Goal: Communication & Community: Answer question/provide support

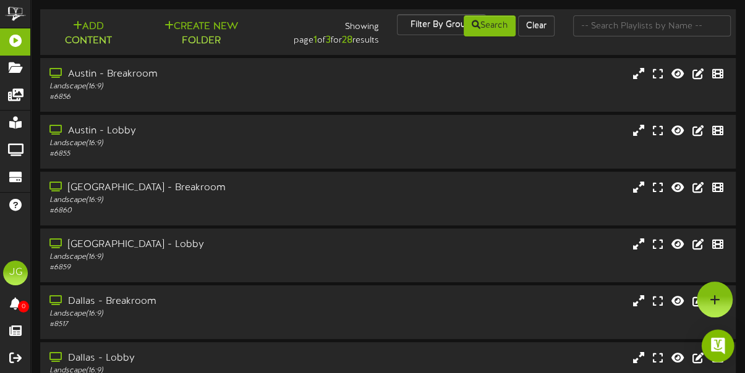
click at [717, 344] on img "Open Intercom Messenger" at bounding box center [718, 346] width 16 height 16
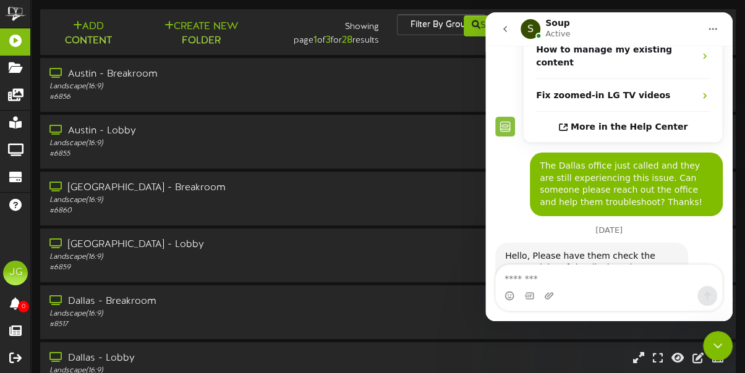
scroll to position [291, 0]
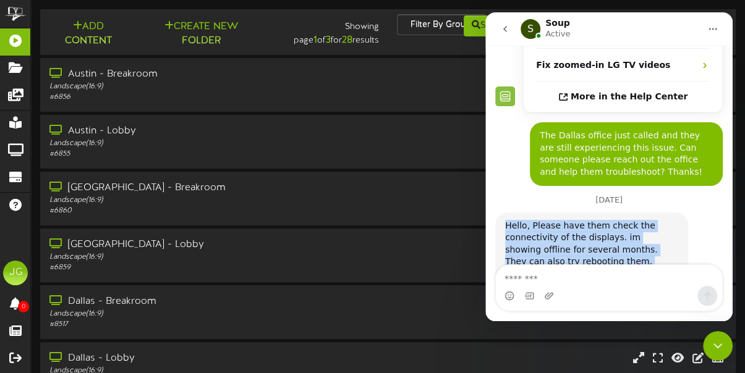
drag, startPoint x: 645, startPoint y: 221, endPoint x: 504, endPoint y: 177, distance: 147.6
click at [504, 213] on div "Hello, Please have them check the connectivity of the displays. im showing offl…" at bounding box center [591, 257] width 193 height 88
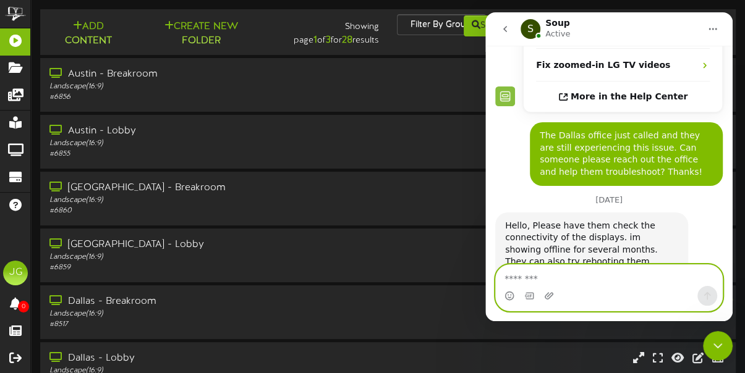
click at [546, 276] on textarea "Message…" at bounding box center [609, 275] width 226 height 21
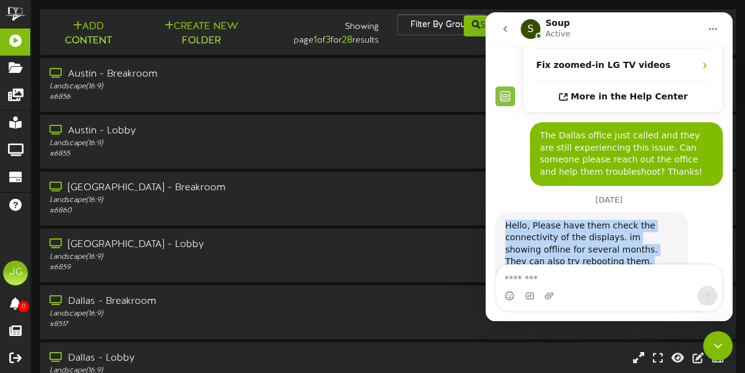
drag, startPoint x: 660, startPoint y: 226, endPoint x: 505, endPoint y: 177, distance: 162.5
click at [505, 220] on div "Hello, Please have them check the connectivity of the displays. im showing offl…" at bounding box center [591, 256] width 173 height 73
copy div "Hello, Please have them check the connectivity of the displays. im showing offl…"
click at [504, 33] on icon "go back" at bounding box center [505, 29] width 10 height 10
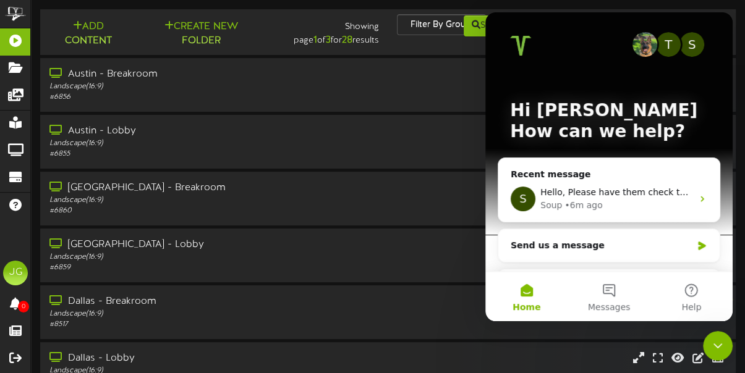
scroll to position [0, 0]
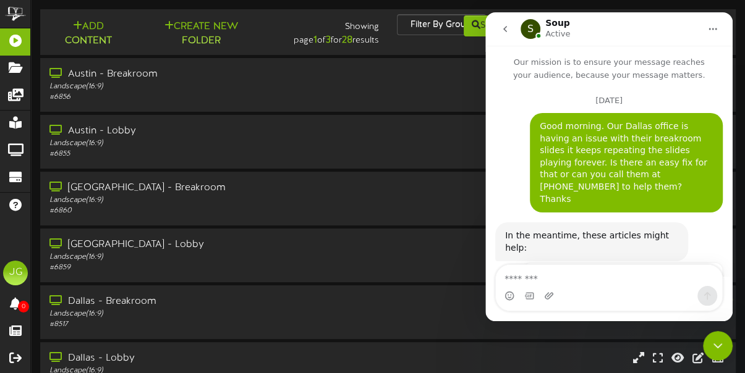
scroll to position [291, 0]
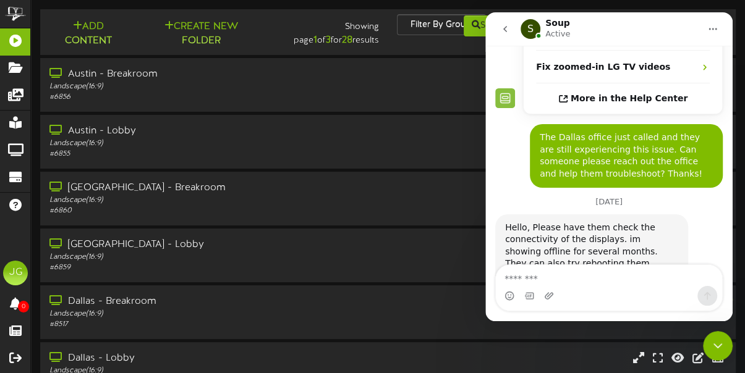
click at [547, 283] on textarea "Message…" at bounding box center [609, 275] width 226 height 21
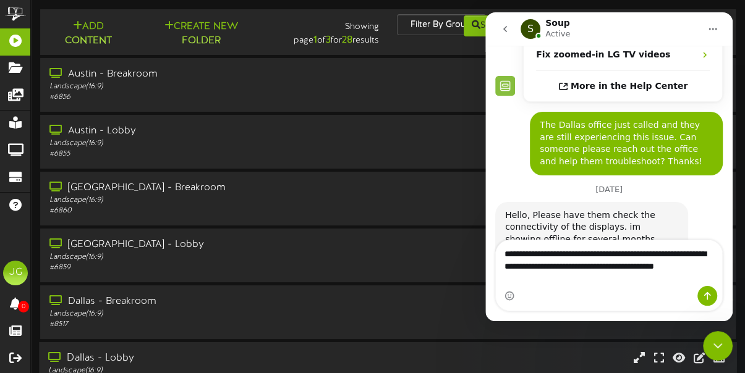
scroll to position [316, 0]
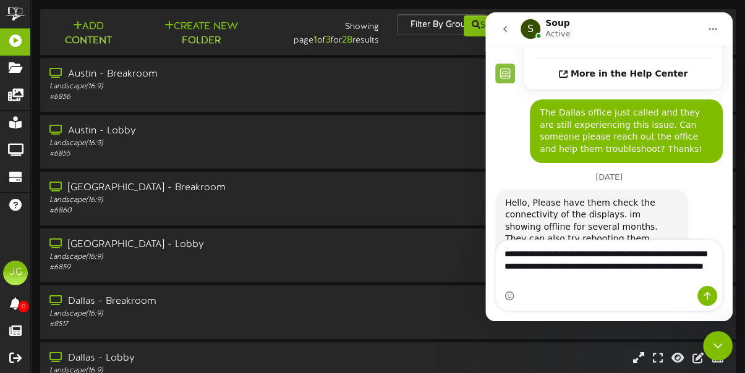
type textarea "**********"
click at [612, 277] on textarea "**********" at bounding box center [609, 263] width 226 height 46
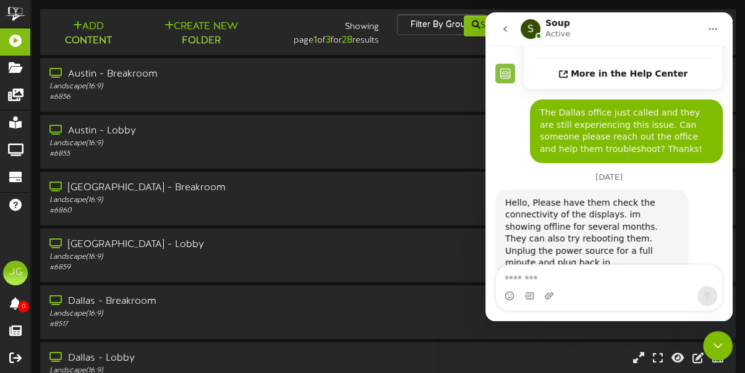
scroll to position [352, 0]
